Goal: Information Seeking & Learning: Compare options

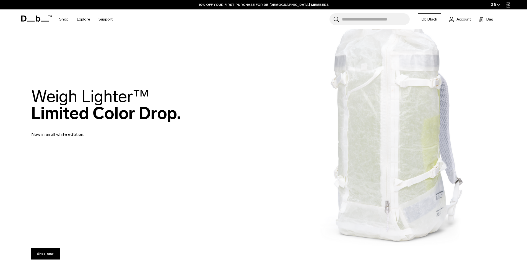
scroll to position [83, 0]
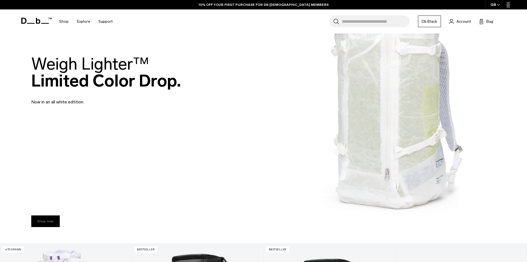
click at [54, 216] on link "Shop now" at bounding box center [45, 221] width 29 height 12
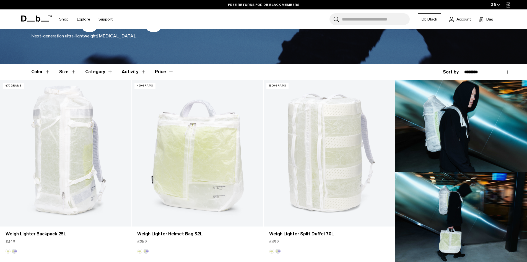
scroll to position [111, 0]
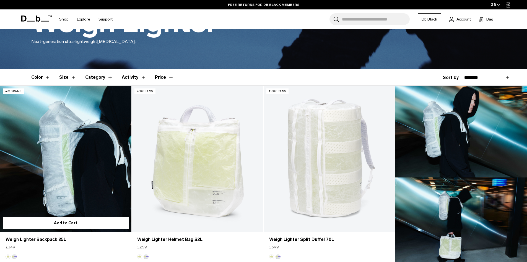
click at [78, 157] on link "Weigh Lighter Backpack 25L" at bounding box center [65, 159] width 131 height 146
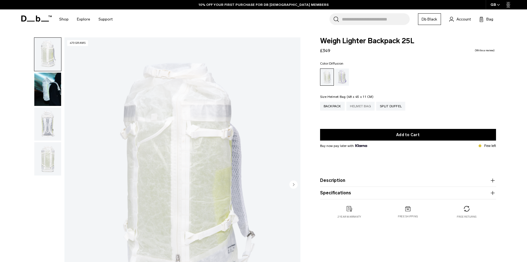
click at [354, 105] on div "Helmet Bag" at bounding box center [361, 106] width 29 height 9
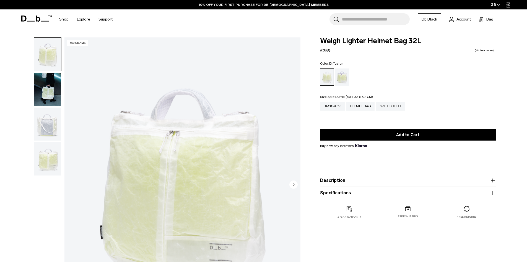
click at [396, 106] on div "Split Duffel" at bounding box center [390, 106] width 29 height 9
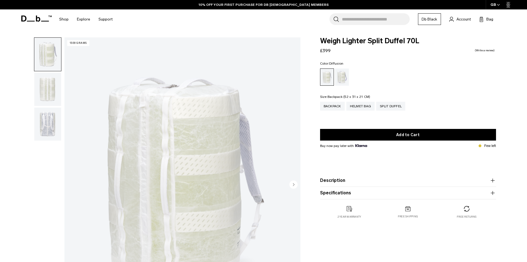
click at [339, 107] on div "Backpack" at bounding box center [332, 106] width 25 height 9
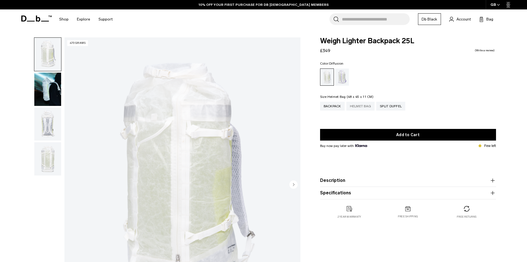
click at [360, 107] on div "Helmet Bag" at bounding box center [361, 106] width 29 height 9
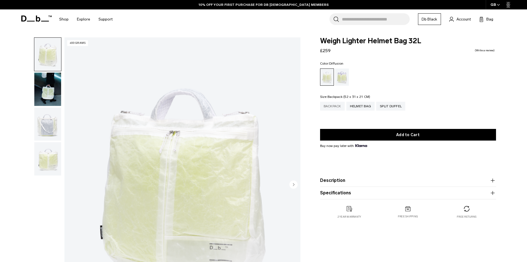
click at [328, 105] on div "Backpack" at bounding box center [332, 106] width 25 height 9
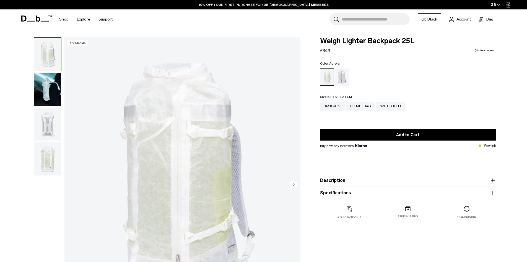
click at [343, 77] on div "Aurora" at bounding box center [342, 76] width 14 height 17
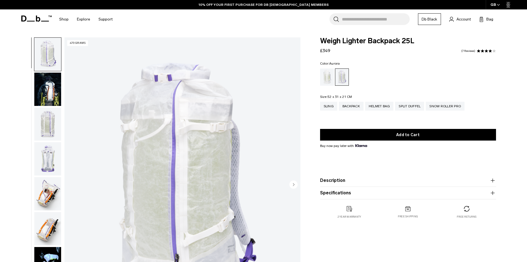
click at [55, 191] on img "button" at bounding box center [47, 193] width 27 height 33
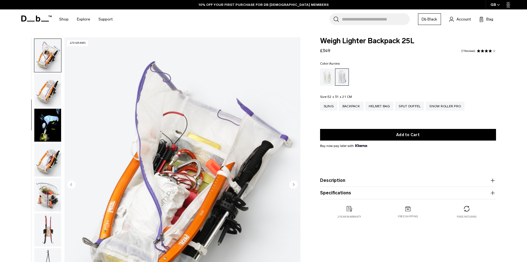
scroll to position [139, 0]
click at [330, 83] on div "Diffusion" at bounding box center [327, 76] width 14 height 17
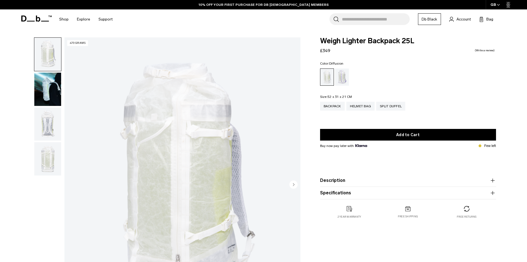
click at [45, 125] on img "button" at bounding box center [47, 123] width 27 height 33
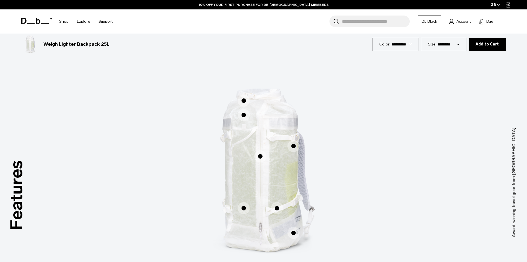
scroll to position [387, 0]
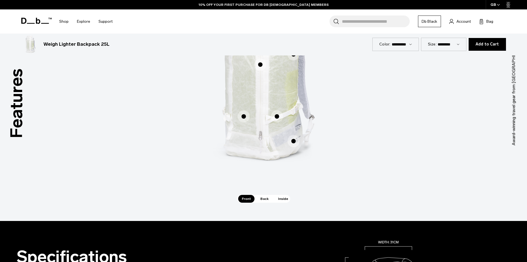
drag, startPoint x: 265, startPoint y: 197, endPoint x: 280, endPoint y: 201, distance: 15.2
click at [265, 198] on span "Back" at bounding box center [264, 199] width 15 height 8
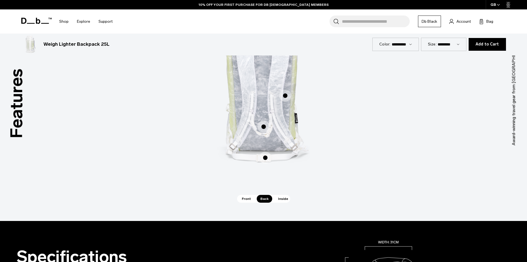
click at [285, 201] on span "Inside" at bounding box center [283, 199] width 17 height 8
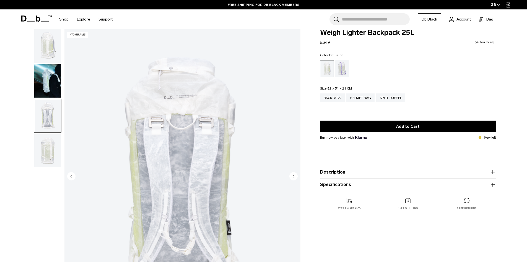
scroll to position [0, 0]
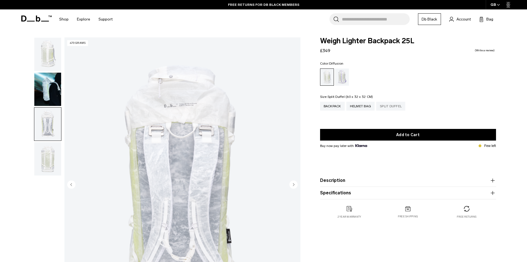
click at [390, 107] on div "Split Duffel" at bounding box center [390, 106] width 29 height 9
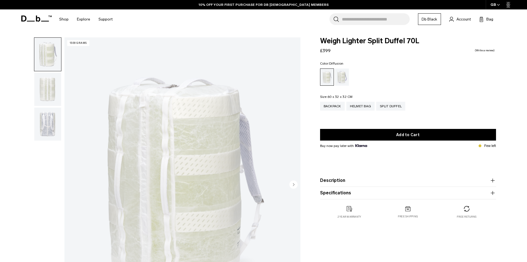
click at [37, 97] on img "button" at bounding box center [47, 89] width 27 height 33
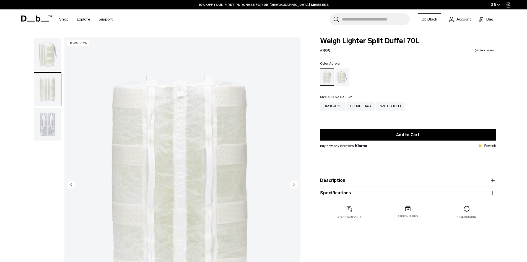
click at [343, 80] on div "Aurora" at bounding box center [342, 76] width 14 height 17
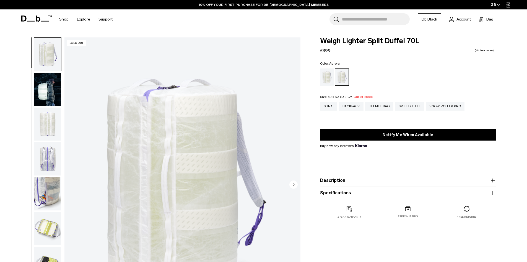
click at [41, 222] on img "button" at bounding box center [47, 228] width 27 height 33
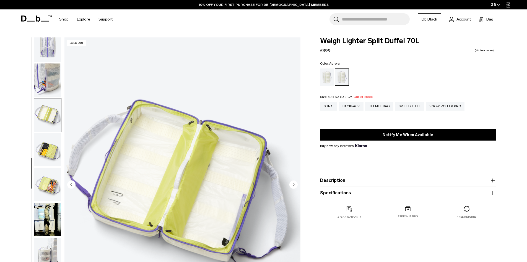
scroll to position [122, 0]
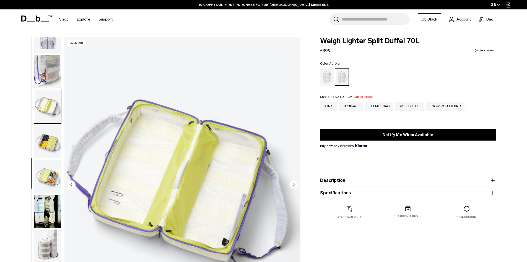
click at [48, 216] on img "button" at bounding box center [47, 210] width 27 height 33
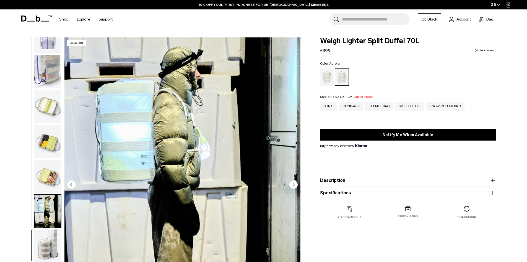
click at [47, 233] on img "button" at bounding box center [47, 245] width 27 height 33
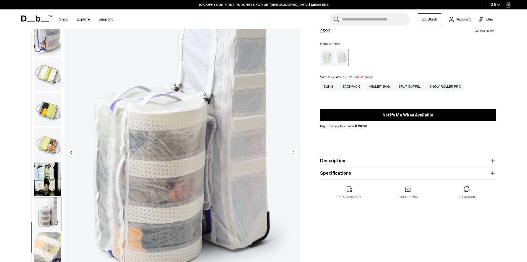
scroll to position [83, 0]
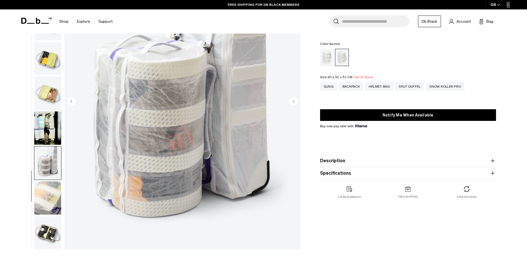
click at [47, 229] on img "button" at bounding box center [47, 232] width 27 height 33
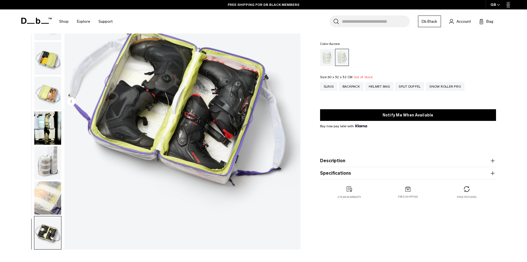
click at [46, 198] on img "button" at bounding box center [47, 197] width 27 height 33
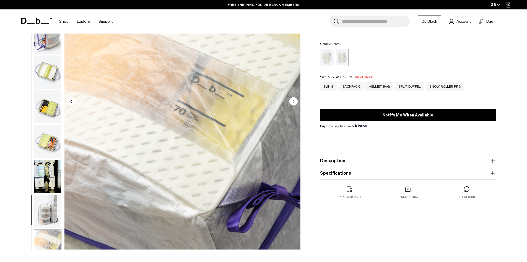
scroll to position [0, 0]
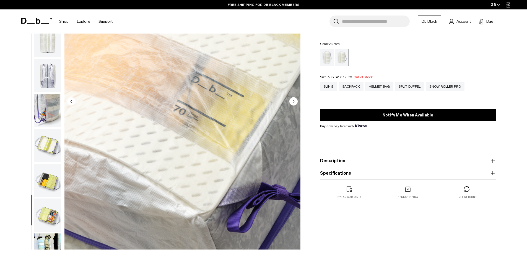
click at [46, 159] on img "button" at bounding box center [47, 145] width 27 height 33
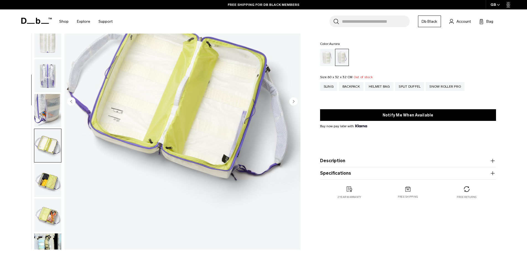
click at [44, 117] on img "button" at bounding box center [47, 110] width 27 height 33
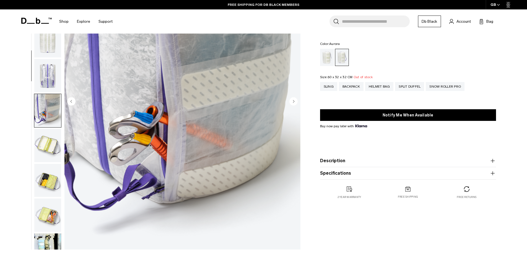
click at [45, 48] on img "button" at bounding box center [47, 40] width 27 height 33
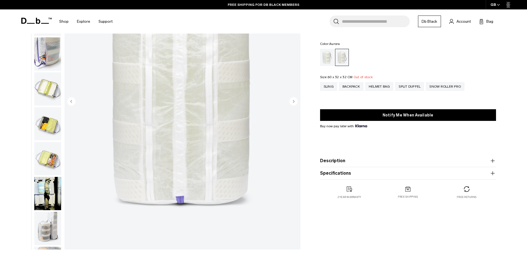
scroll to position [70, 0]
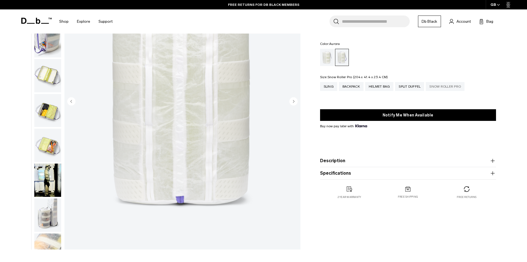
click at [439, 90] on div "Snow Roller Pro" at bounding box center [445, 86] width 39 height 9
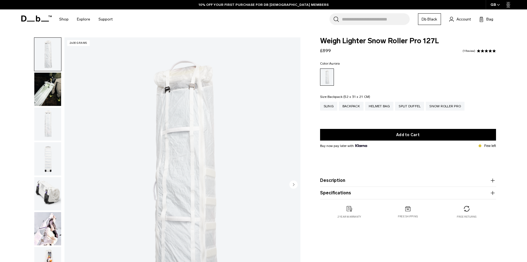
click at [353, 107] on div "Backpack" at bounding box center [351, 106] width 25 height 9
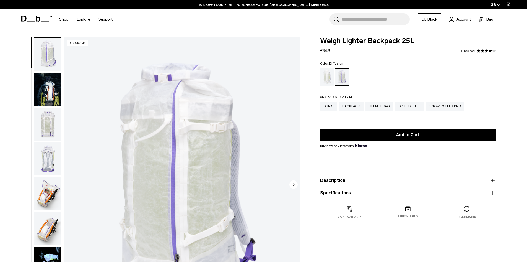
click at [324, 79] on div "Diffusion" at bounding box center [327, 76] width 14 height 17
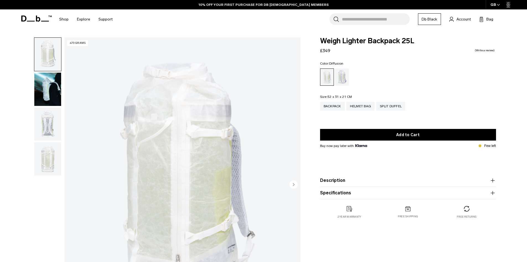
click at [50, 104] on img "button" at bounding box center [47, 89] width 27 height 33
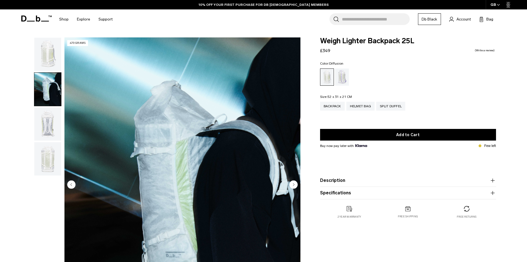
click at [50, 145] on img "button" at bounding box center [47, 158] width 27 height 33
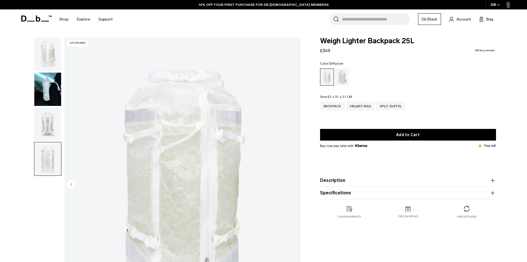
click at [49, 132] on img "button" at bounding box center [47, 123] width 27 height 33
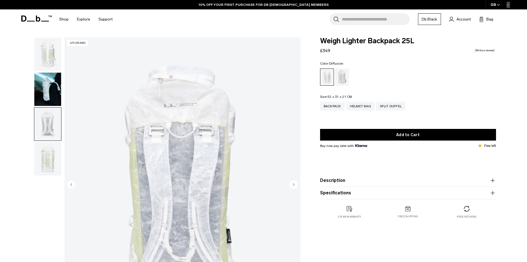
click at [48, 64] on img "button" at bounding box center [47, 54] width 27 height 33
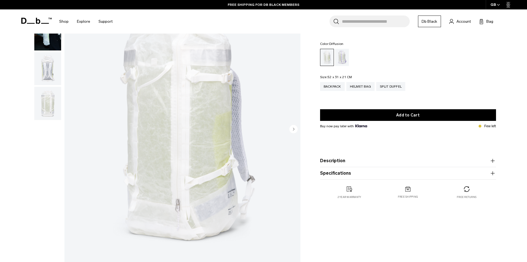
scroll to position [28, 0]
